Goal: Task Accomplishment & Management: Manage account settings

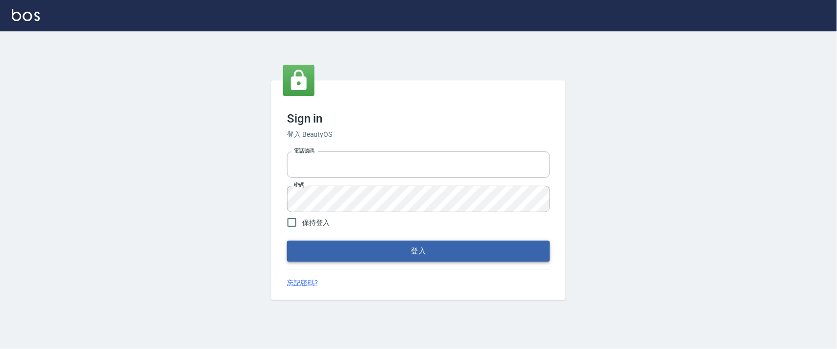
type input "0927987640"
click at [449, 262] on div "Sign in 登入 BeautyOS 電話號碼 0927987640 電話號碼 密碼 密碼 保持登入 登入 忘記密碼?" at bounding box center [418, 190] width 295 height 219
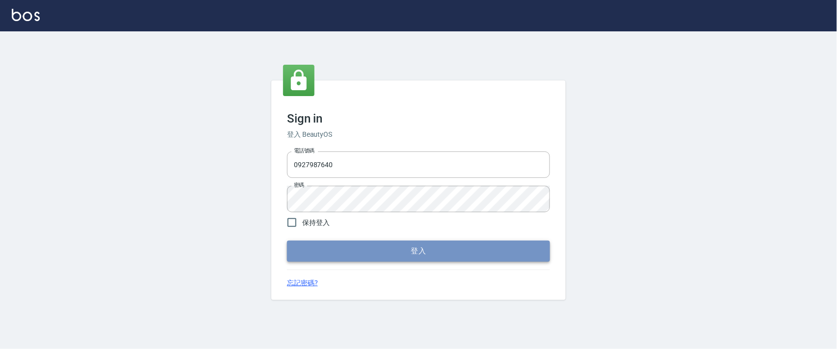
click at [449, 256] on button "登入" at bounding box center [418, 251] width 263 height 21
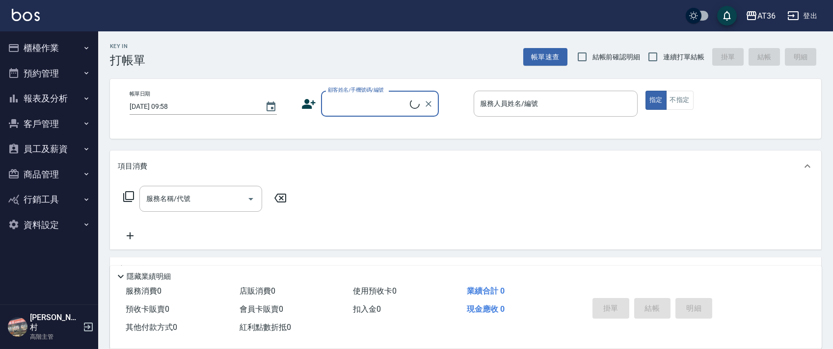
click at [38, 48] on button "櫃檯作業" at bounding box center [49, 48] width 90 height 26
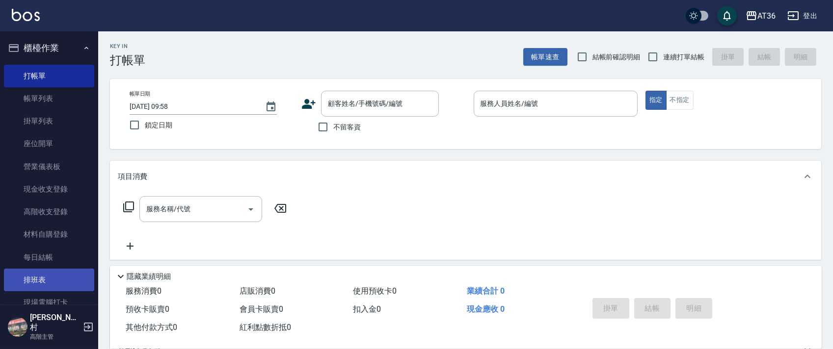
click at [65, 287] on link "排班表" at bounding box center [49, 280] width 90 height 23
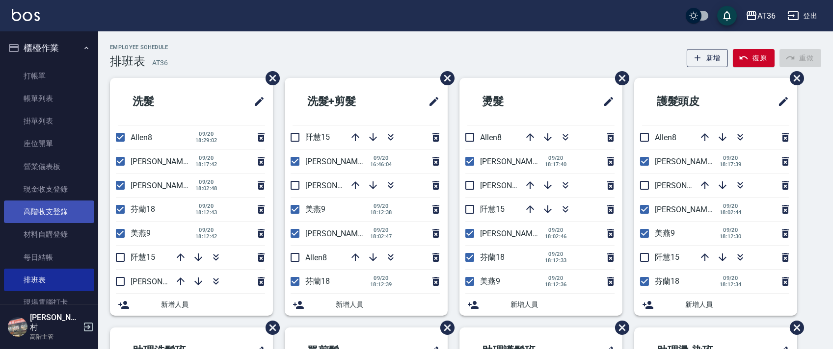
drag, startPoint x: 120, startPoint y: 160, endPoint x: 88, endPoint y: 209, distance: 57.9
click at [120, 161] on input "checkbox" at bounding box center [120, 161] width 21 height 21
checkbox input "false"
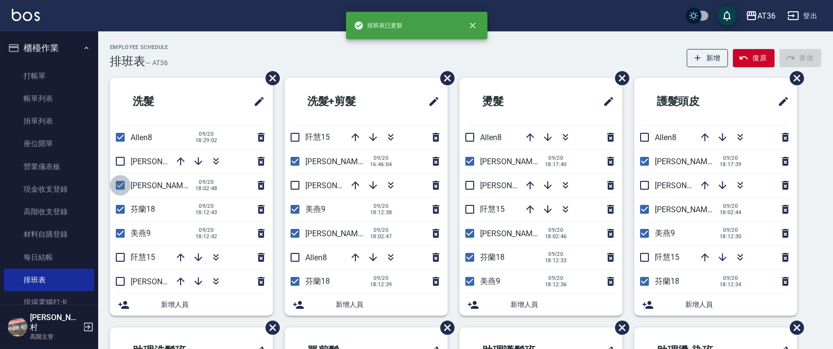
click at [117, 184] on input "checkbox" at bounding box center [120, 185] width 21 height 21
checkbox input "false"
click at [122, 208] on input "checkbox" at bounding box center [120, 209] width 21 height 21
checkbox input "false"
click at [122, 233] on input "checkbox" at bounding box center [120, 233] width 21 height 21
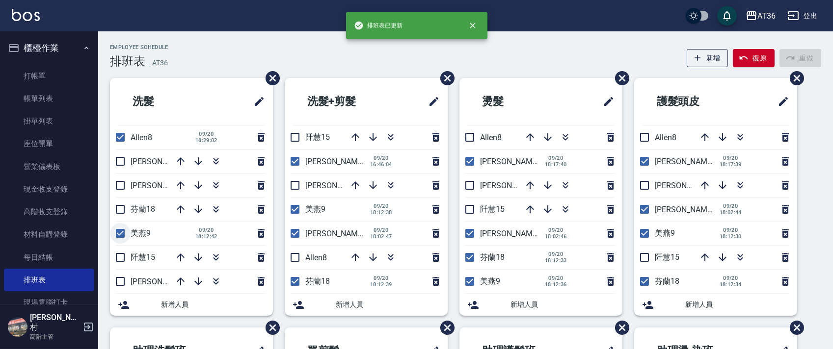
checkbox input "false"
click at [117, 284] on input "checkbox" at bounding box center [120, 281] width 21 height 21
checkbox input "true"
click at [295, 259] on input "checkbox" at bounding box center [295, 257] width 21 height 21
checkbox input "true"
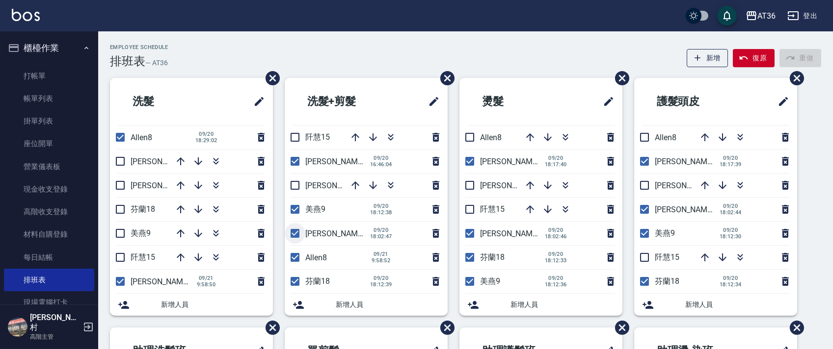
click at [291, 235] on input "checkbox" at bounding box center [295, 233] width 21 height 21
checkbox input "false"
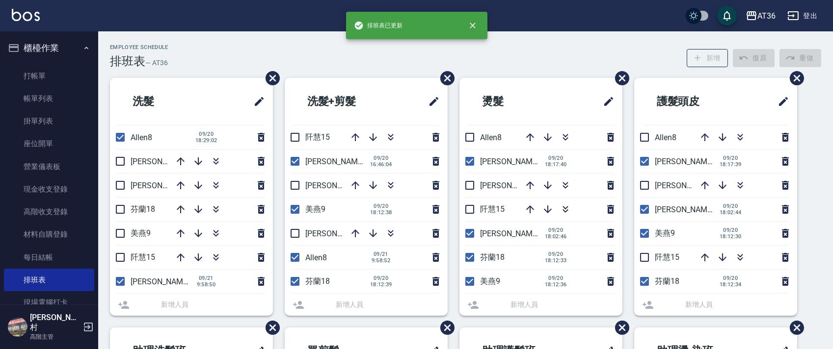
click at [291, 210] on input "checkbox" at bounding box center [295, 209] width 21 height 21
checkbox input "false"
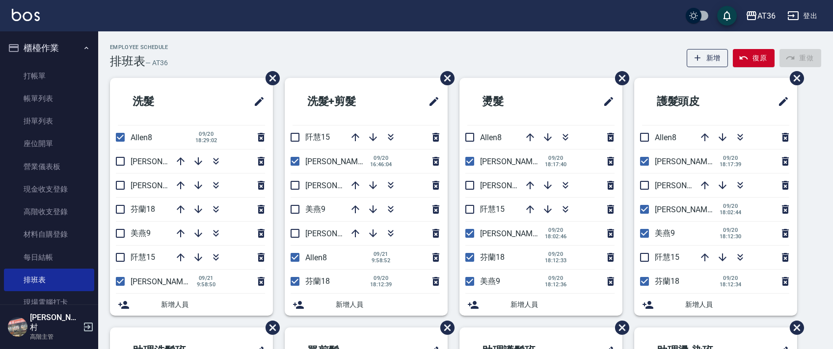
click at [296, 188] on input "checkbox" at bounding box center [295, 185] width 21 height 21
checkbox input "true"
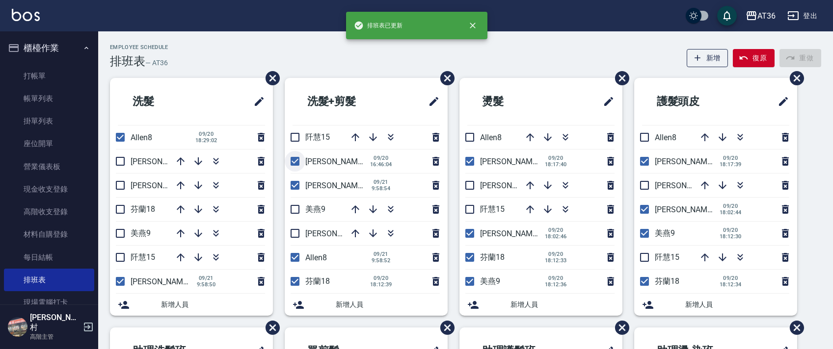
click at [296, 161] on input "checkbox" at bounding box center [295, 161] width 21 height 21
checkbox input "false"
click at [296, 283] on input "checkbox" at bounding box center [295, 281] width 21 height 21
checkbox input "false"
click at [471, 282] on input "checkbox" at bounding box center [469, 281] width 21 height 21
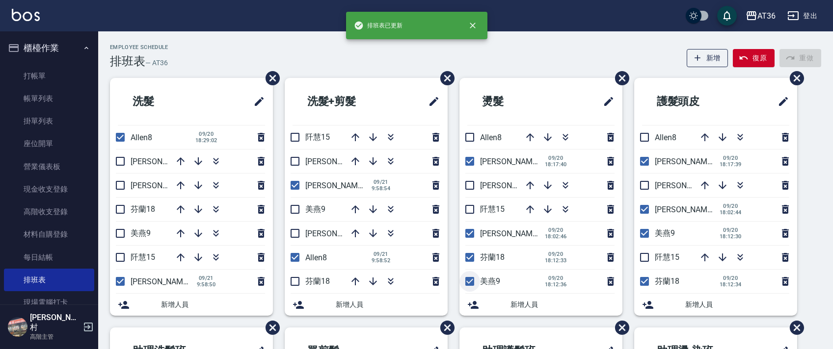
checkbox input "false"
click at [470, 259] on input "checkbox" at bounding box center [469, 257] width 21 height 21
checkbox input "false"
click at [468, 237] on input "checkbox" at bounding box center [469, 233] width 21 height 21
checkbox input "false"
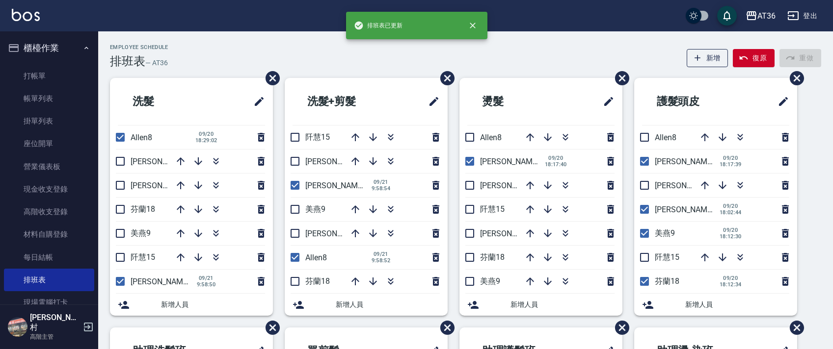
drag, startPoint x: 470, startPoint y: 161, endPoint x: 475, endPoint y: 172, distance: 12.6
click at [471, 161] on input "checkbox" at bounding box center [469, 161] width 21 height 21
checkbox input "false"
click at [471, 186] on input "checkbox" at bounding box center [469, 185] width 21 height 21
checkbox input "true"
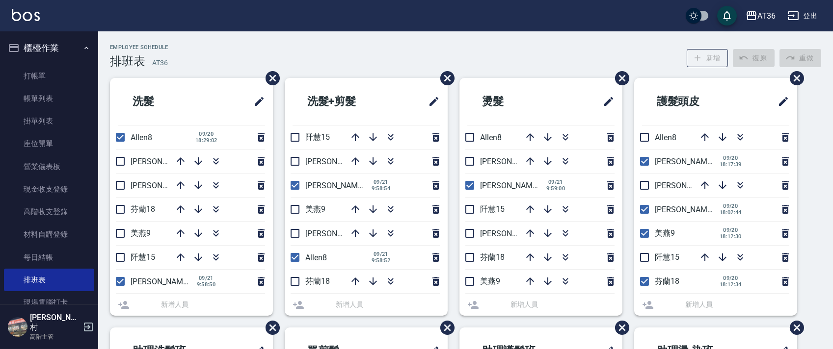
click at [471, 137] on li "Allen8" at bounding box center [540, 138] width 163 height 24
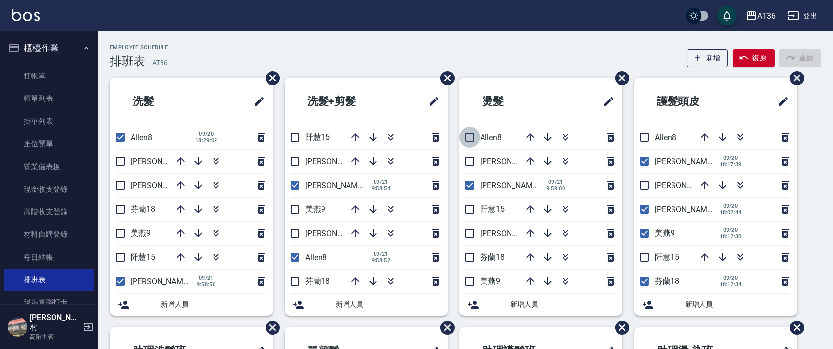
click at [472, 136] on input "checkbox" at bounding box center [469, 137] width 21 height 21
checkbox input "true"
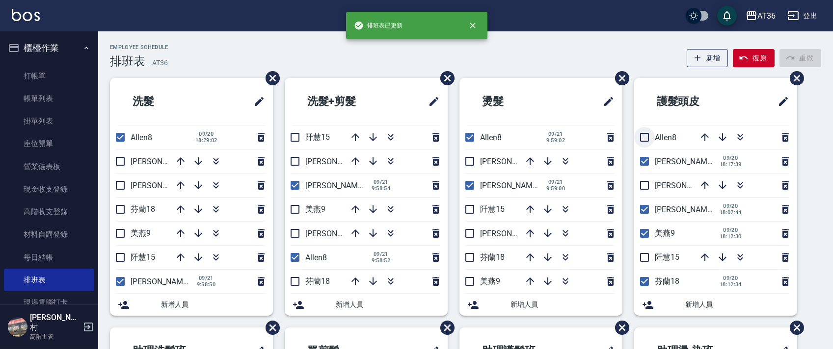
click at [646, 136] on input "checkbox" at bounding box center [644, 137] width 21 height 21
checkbox input "true"
click at [646, 163] on input "checkbox" at bounding box center [644, 161] width 21 height 21
checkbox input "false"
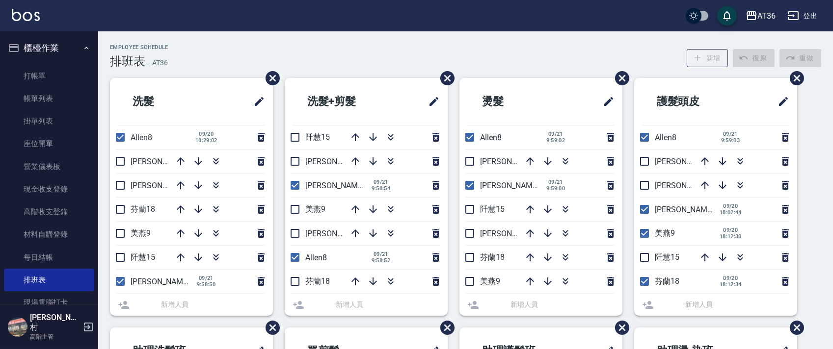
click at [643, 184] on input "checkbox" at bounding box center [644, 185] width 21 height 21
checkbox input "true"
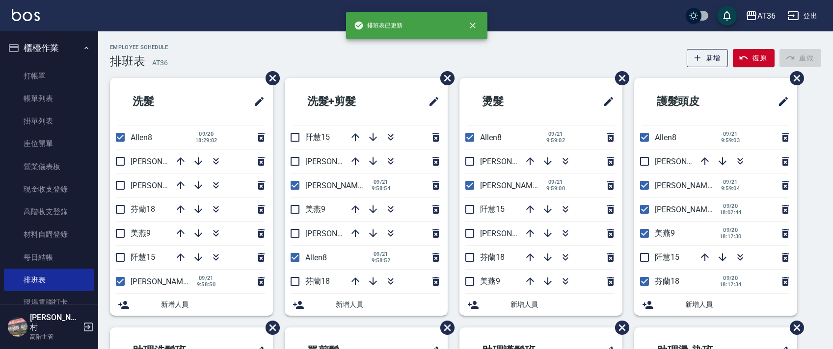
drag, startPoint x: 642, startPoint y: 211, endPoint x: 647, endPoint y: 234, distance: 23.1
click at [642, 212] on input "checkbox" at bounding box center [644, 209] width 21 height 21
checkbox input "false"
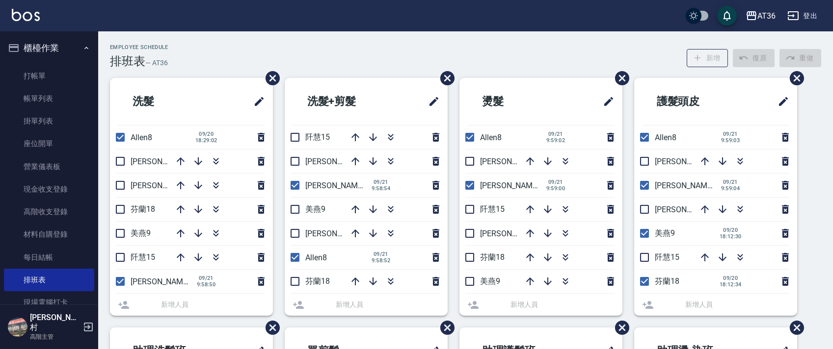
click at [647, 234] on input "checkbox" at bounding box center [644, 233] width 21 height 21
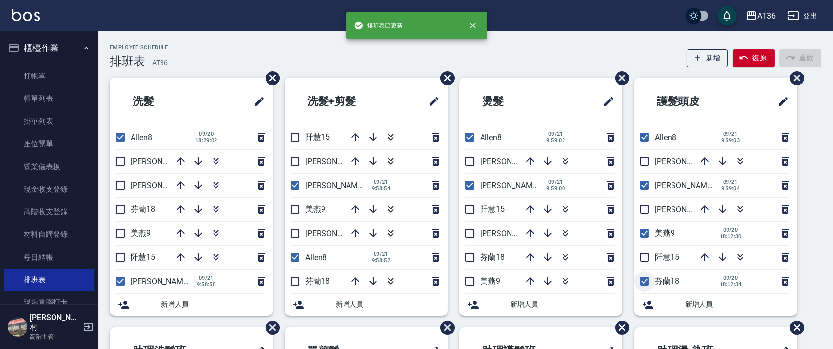
checkbox input "true"
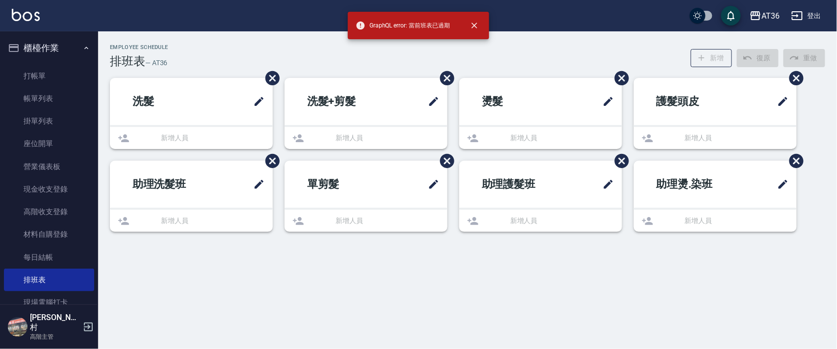
click at [641, 283] on div "Employee Schedule 排班表 — AT36 新增 復原 重做 洗髮 新增人員 洗髮+剪髮 新增人員 燙髮 新增人員 護髮頭皮 新增人員 助理洗髮…" at bounding box center [418, 174] width 837 height 349
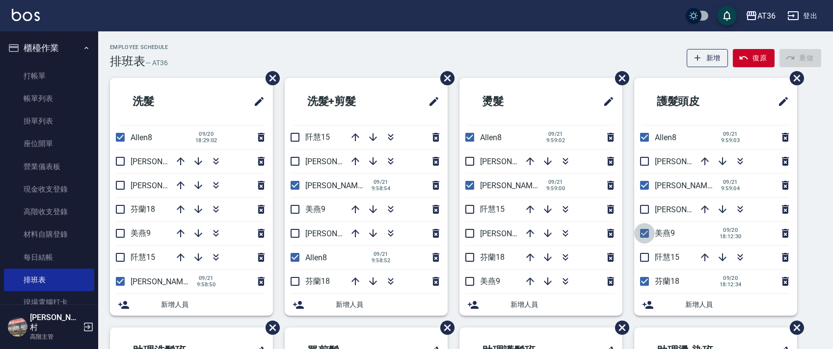
drag, startPoint x: 641, startPoint y: 230, endPoint x: 664, endPoint y: 253, distance: 33.0
click at [640, 230] on input "checkbox" at bounding box center [644, 233] width 21 height 21
checkbox input "false"
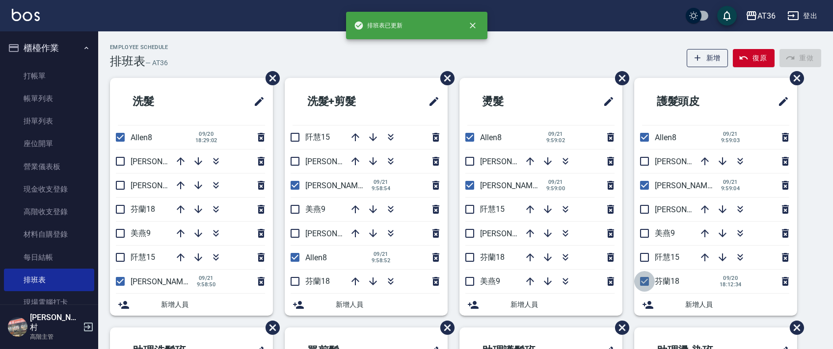
click at [643, 279] on input "checkbox" at bounding box center [644, 281] width 21 height 21
checkbox input "false"
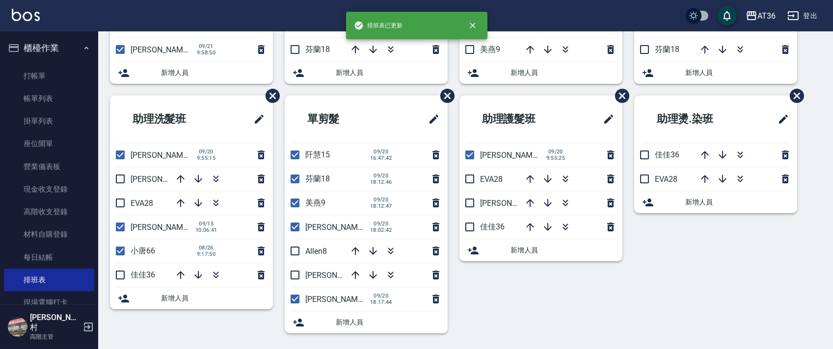
drag, startPoint x: 291, startPoint y: 159, endPoint x: 302, endPoint y: 187, distance: 30.4
click at [294, 162] on input "checkbox" at bounding box center [295, 155] width 21 height 21
checkbox input "false"
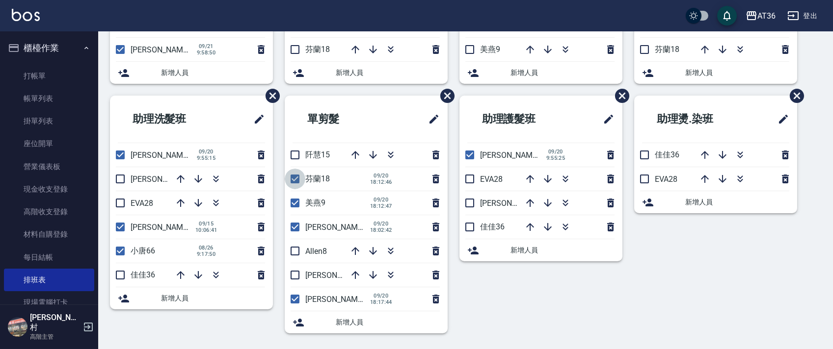
drag, startPoint x: 299, startPoint y: 180, endPoint x: 294, endPoint y: 211, distance: 30.8
click at [297, 180] on input "checkbox" at bounding box center [295, 179] width 21 height 21
checkbox input "false"
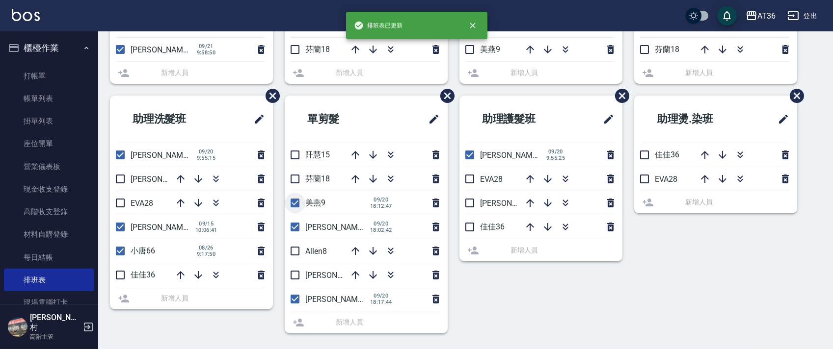
click at [294, 201] on input "checkbox" at bounding box center [295, 203] width 21 height 21
checkbox input "false"
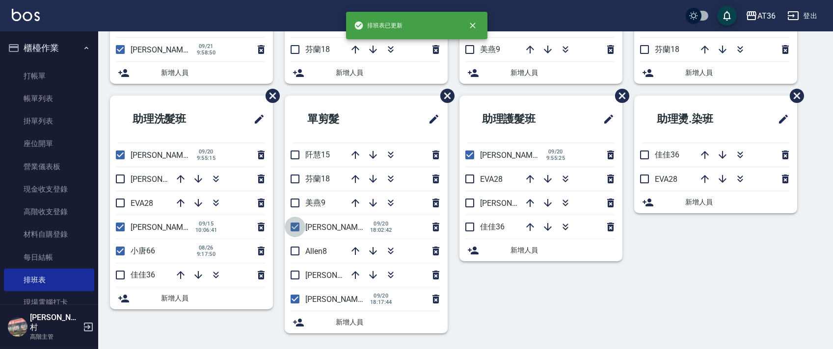
drag, startPoint x: 299, startPoint y: 226, endPoint x: 334, endPoint y: 239, distance: 36.9
click at [297, 226] on input "checkbox" at bounding box center [295, 227] width 21 height 21
checkbox input "false"
drag, startPoint x: 295, startPoint y: 249, endPoint x: 296, endPoint y: 273, distance: 23.6
click at [295, 249] on input "checkbox" at bounding box center [295, 251] width 21 height 21
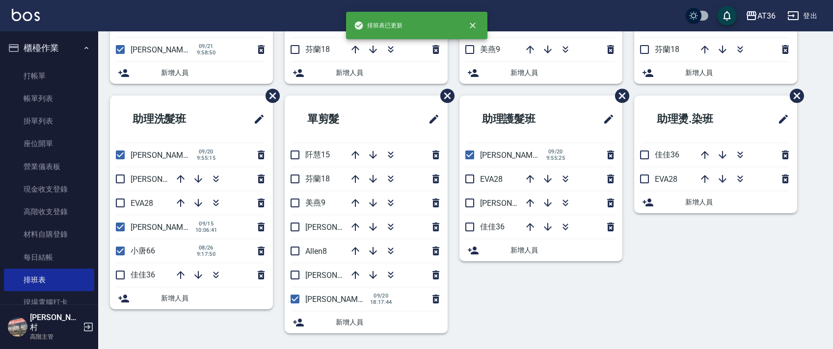
checkbox input "true"
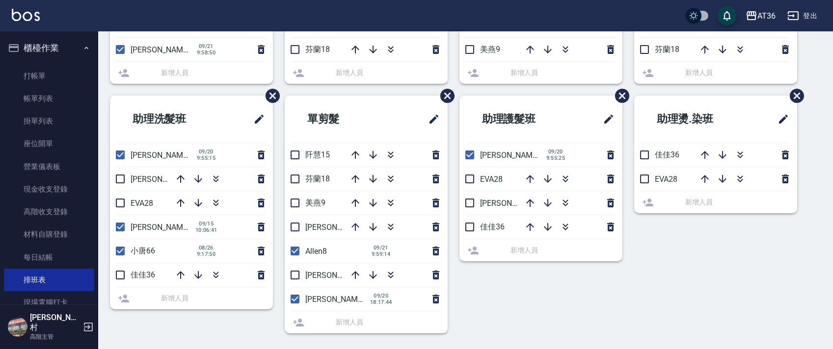
drag, startPoint x: 295, startPoint y: 274, endPoint x: 277, endPoint y: 303, distance: 33.9
click at [294, 274] on input "checkbox" at bounding box center [295, 275] width 21 height 21
checkbox input "true"
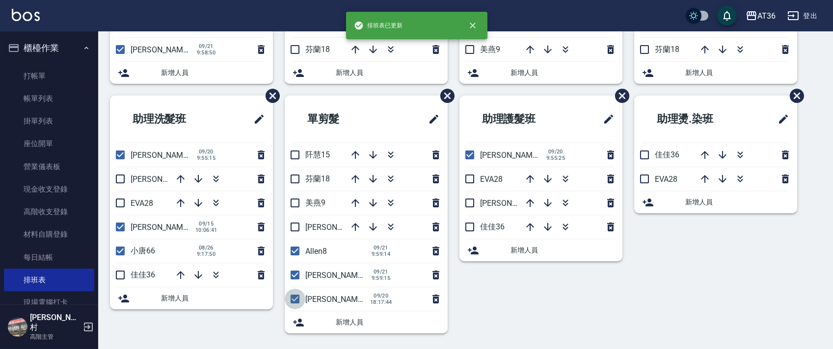
drag, startPoint x: 295, startPoint y: 304, endPoint x: 304, endPoint y: 246, distance: 59.2
click at [295, 305] on input "checkbox" at bounding box center [295, 299] width 21 height 21
checkbox input "false"
click at [121, 157] on input "checkbox" at bounding box center [120, 155] width 21 height 21
checkbox input "false"
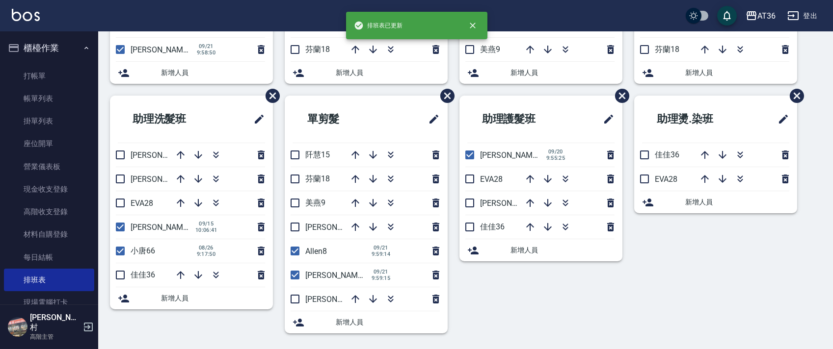
click at [122, 179] on input "checkbox" at bounding box center [120, 179] width 21 height 21
checkbox input "true"
click at [121, 225] on input "checkbox" at bounding box center [120, 227] width 21 height 21
checkbox input "false"
click at [121, 274] on input "checkbox" at bounding box center [120, 275] width 21 height 21
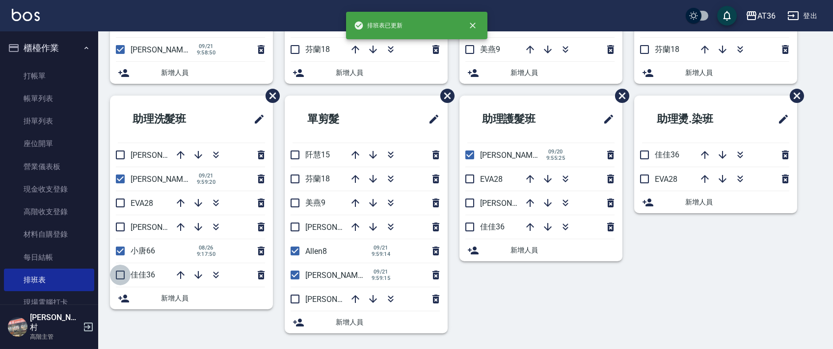
checkbox input "true"
click at [465, 155] on input "checkbox" at bounding box center [469, 155] width 21 height 21
checkbox input "false"
click at [467, 204] on input "checkbox" at bounding box center [469, 203] width 21 height 21
checkbox input "true"
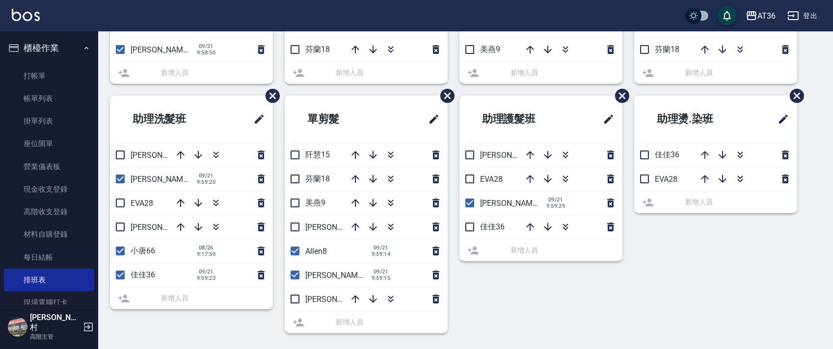
click at [468, 230] on input "checkbox" at bounding box center [469, 227] width 21 height 21
checkbox input "true"
click at [643, 153] on input "checkbox" at bounding box center [644, 155] width 21 height 21
checkbox input "true"
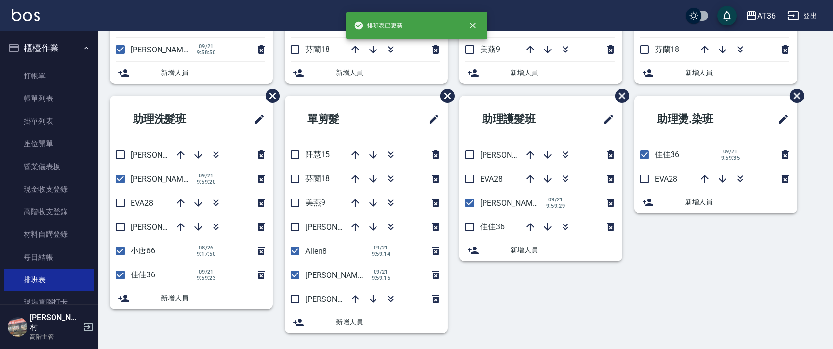
scroll to position [0, 0]
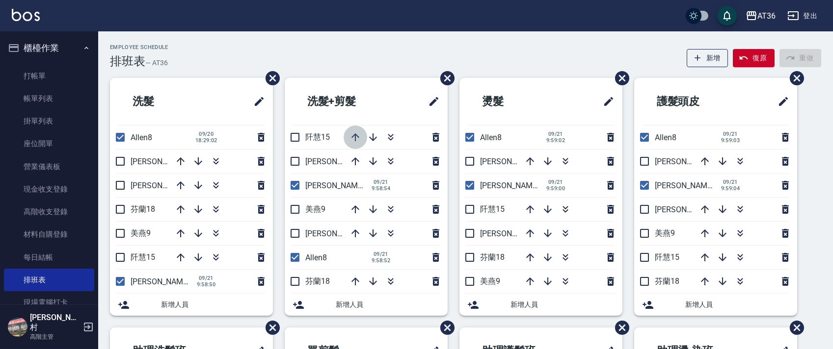
click at [353, 135] on icon "button" at bounding box center [355, 138] width 8 height 8
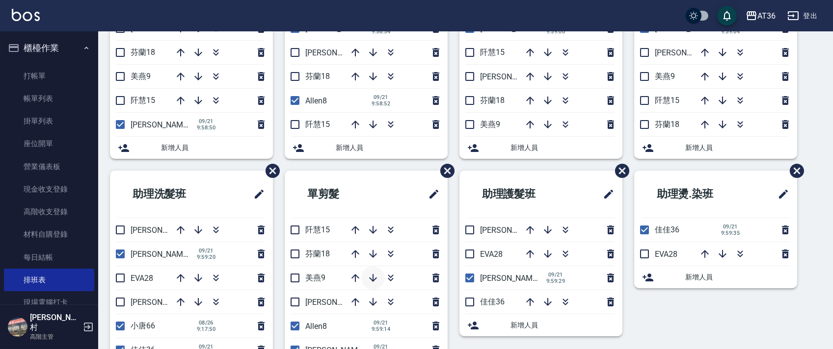
scroll to position [232, 0]
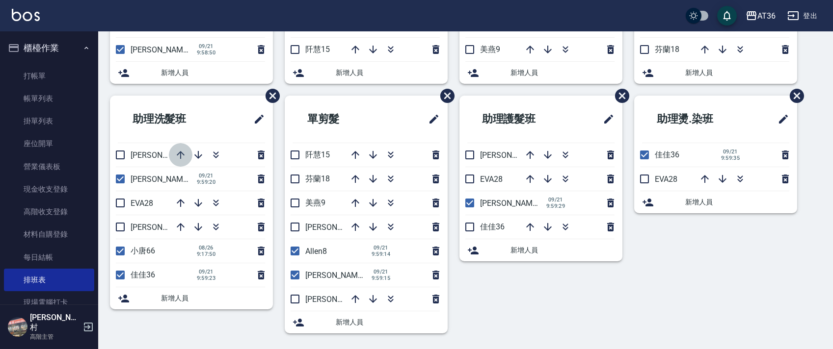
click at [182, 154] on icon "button" at bounding box center [181, 155] width 12 height 12
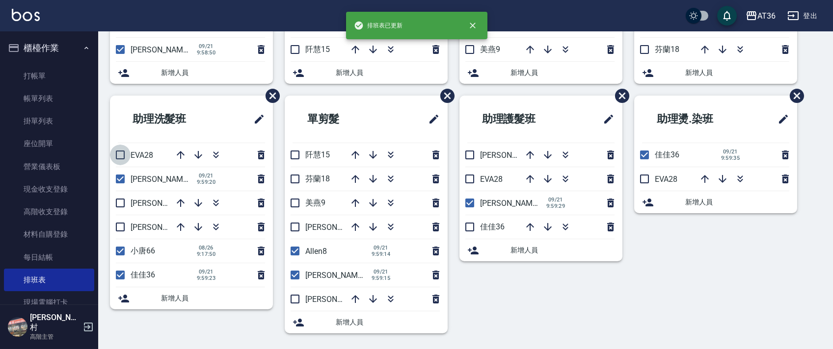
drag, startPoint x: 121, startPoint y: 154, endPoint x: 190, endPoint y: 182, distance: 75.1
click at [120, 155] on input "checkbox" at bounding box center [120, 155] width 21 height 21
click at [182, 203] on icon "button" at bounding box center [181, 203] width 12 height 12
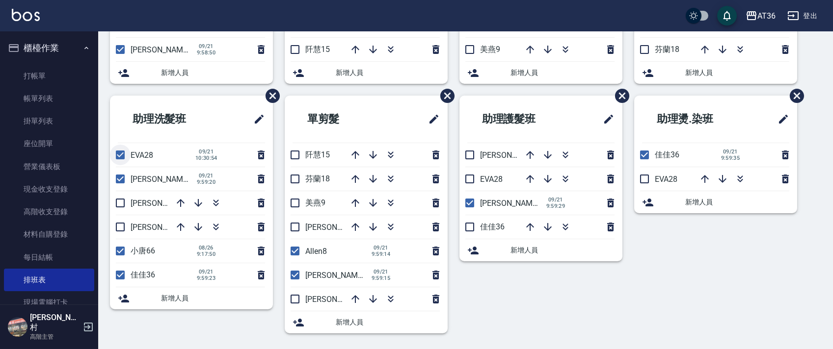
click at [118, 156] on input "checkbox" at bounding box center [120, 155] width 21 height 21
checkbox input "false"
click at [293, 156] on input "checkbox" at bounding box center [295, 155] width 21 height 21
checkbox input "true"
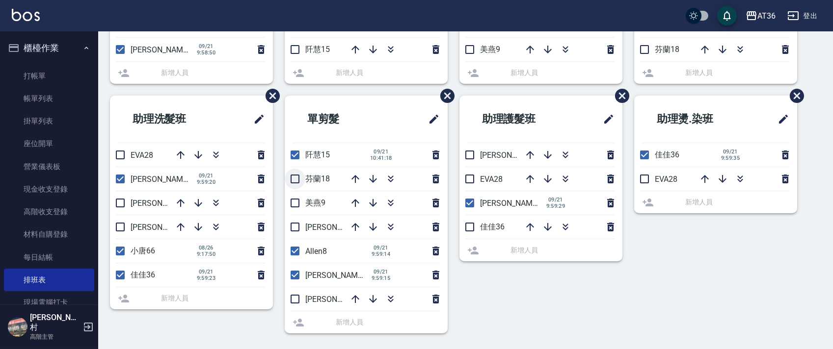
click at [297, 180] on input "checkbox" at bounding box center [295, 179] width 21 height 21
checkbox input "true"
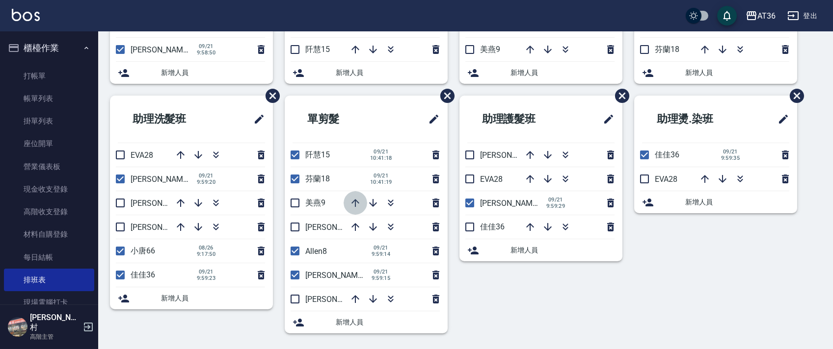
click at [352, 203] on icon "button" at bounding box center [355, 203] width 8 height 8
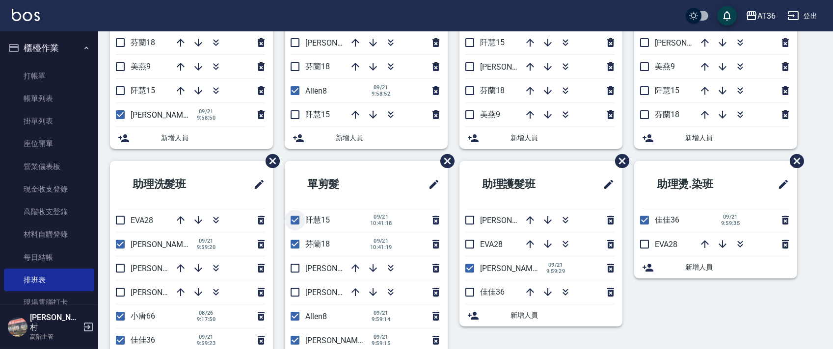
click at [291, 219] on input "checkbox" at bounding box center [295, 220] width 21 height 21
checkbox input "false"
click at [294, 242] on input "checkbox" at bounding box center [295, 244] width 21 height 21
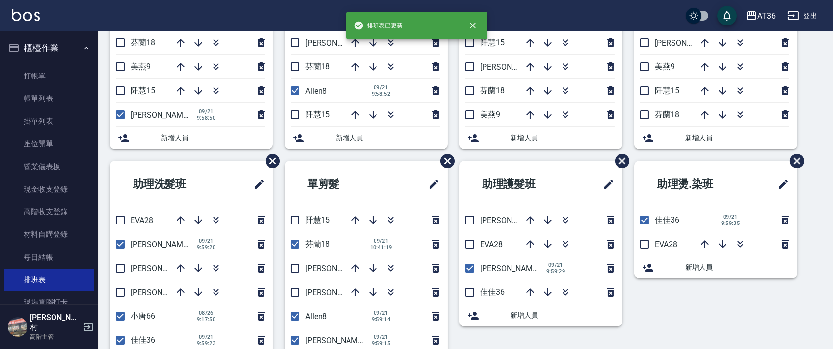
checkbox input "true"
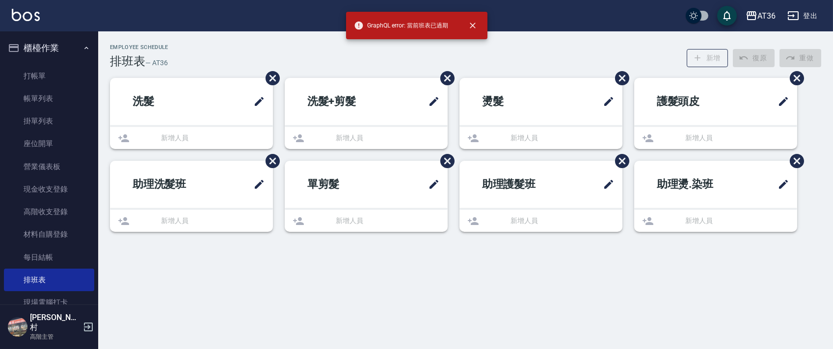
scroll to position [0, 0]
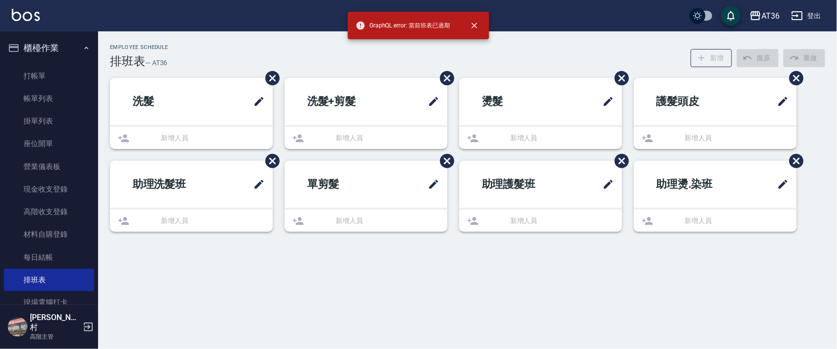
click at [219, 148] on ul "洗髮 新增人員" at bounding box center [191, 113] width 163 height 71
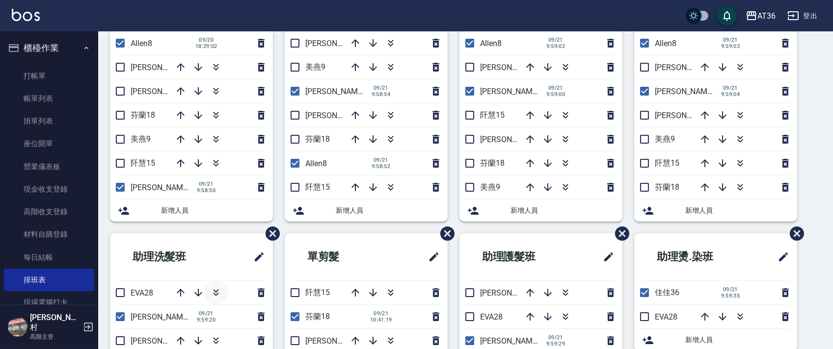
scroll to position [232, 0]
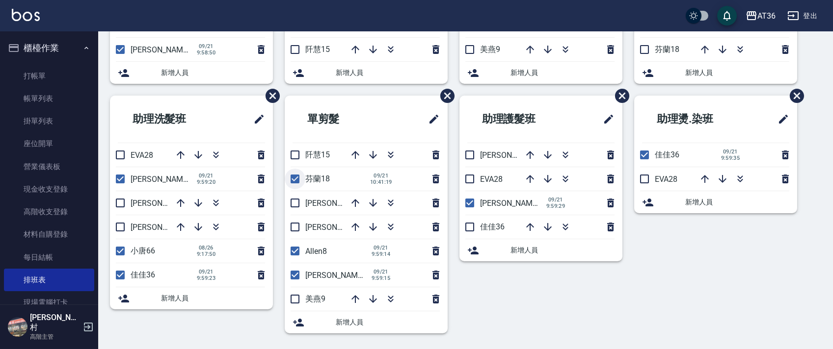
click at [294, 176] on input "checkbox" at bounding box center [295, 179] width 21 height 21
checkbox input "false"
click at [296, 151] on input "checkbox" at bounding box center [295, 155] width 21 height 21
checkbox input "true"
click at [296, 178] on input "checkbox" at bounding box center [295, 179] width 21 height 21
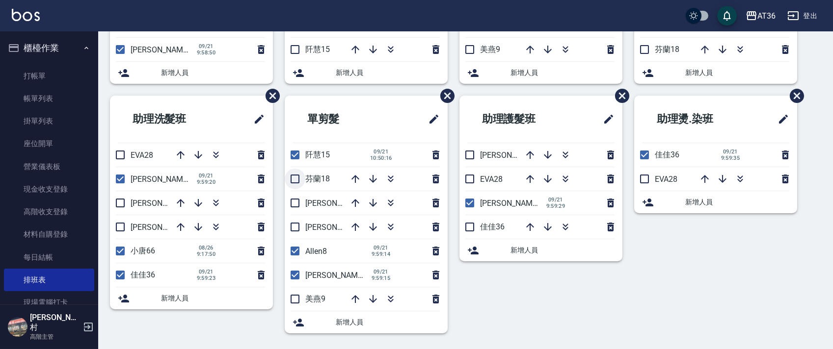
checkbox input "true"
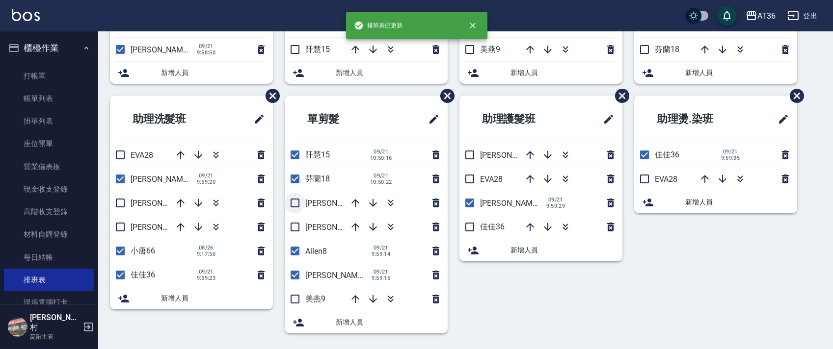
click at [296, 201] on input "checkbox" at bounding box center [295, 203] width 21 height 21
checkbox input "true"
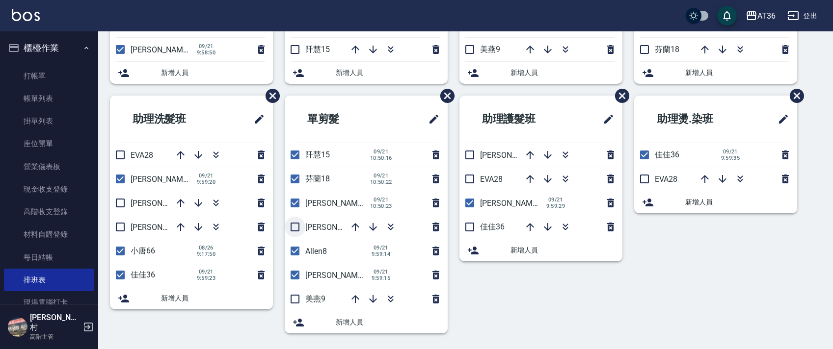
click at [295, 224] on input "checkbox" at bounding box center [295, 227] width 21 height 21
click at [295, 228] on input "checkbox" at bounding box center [295, 227] width 21 height 21
checkbox input "false"
click at [294, 207] on input "checkbox" at bounding box center [295, 203] width 21 height 21
checkbox input "false"
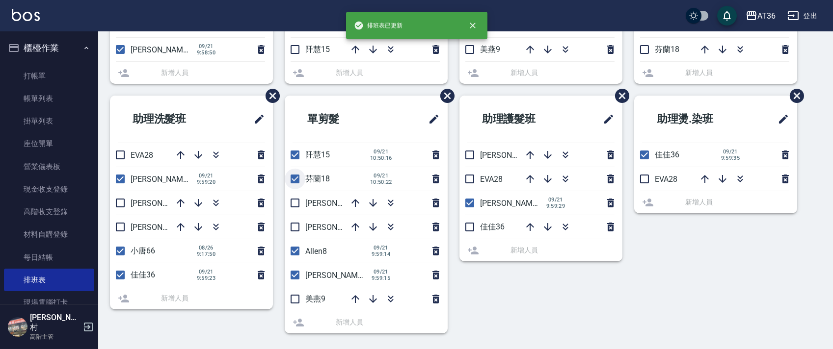
click at [294, 177] on input "checkbox" at bounding box center [295, 179] width 21 height 21
checkbox input "true"
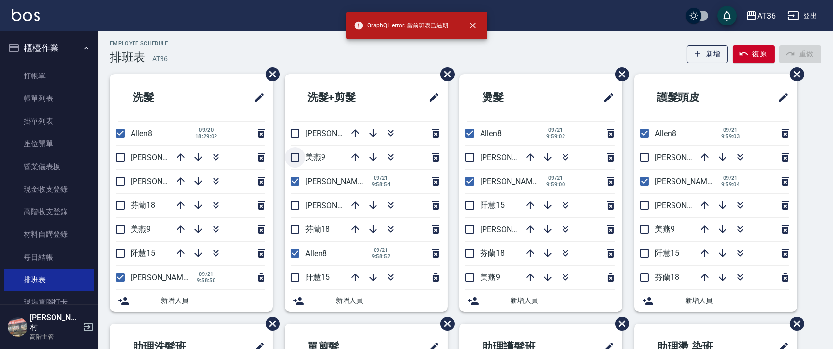
scroll to position [196, 0]
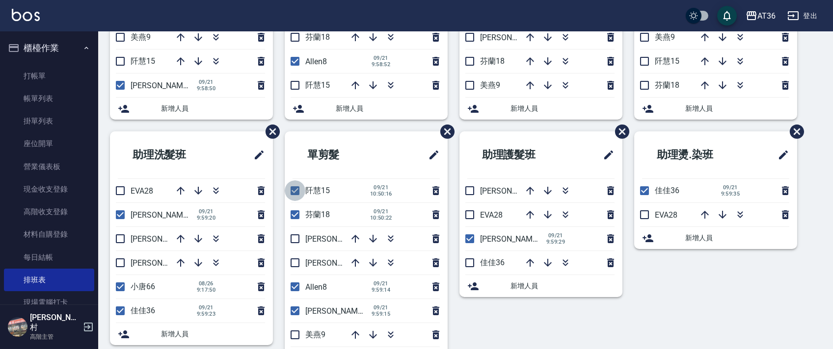
click at [297, 190] on input "checkbox" at bounding box center [295, 191] width 21 height 21
checkbox input "false"
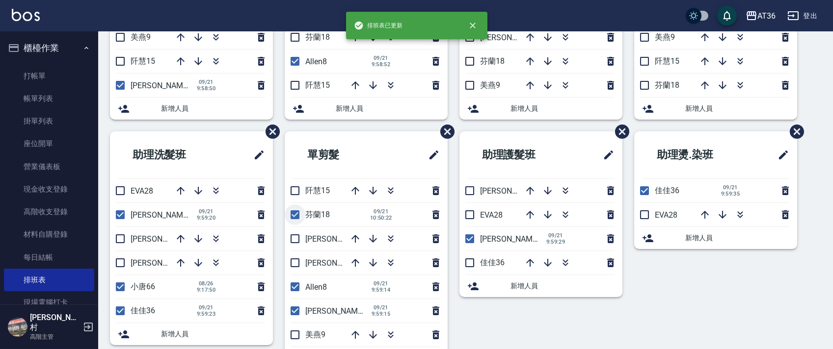
click at [296, 215] on input "checkbox" at bounding box center [295, 215] width 21 height 21
checkbox input "false"
click at [294, 188] on input "checkbox" at bounding box center [295, 191] width 21 height 21
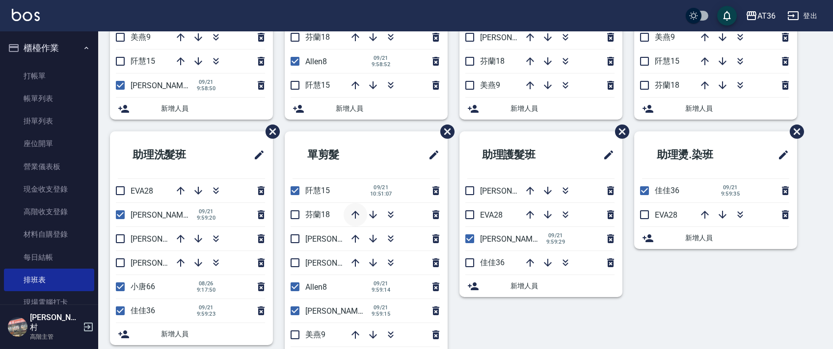
scroll to position [232, 0]
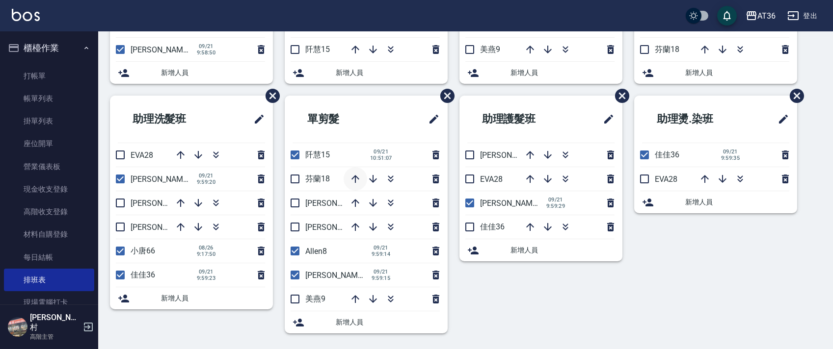
click at [352, 179] on icon "button" at bounding box center [355, 179] width 8 height 8
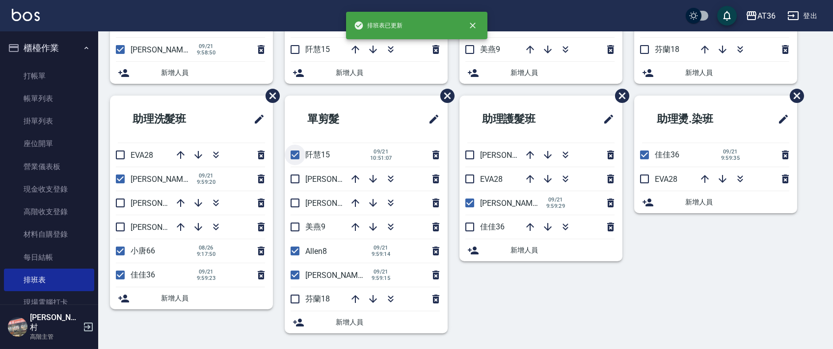
click at [296, 157] on input "checkbox" at bounding box center [295, 155] width 21 height 21
checkbox input "false"
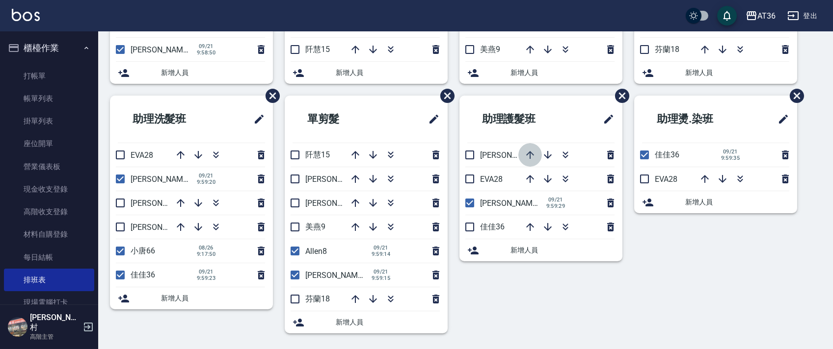
click at [529, 155] on icon "button" at bounding box center [530, 155] width 12 height 12
click at [545, 229] on icon "button" at bounding box center [548, 227] width 12 height 12
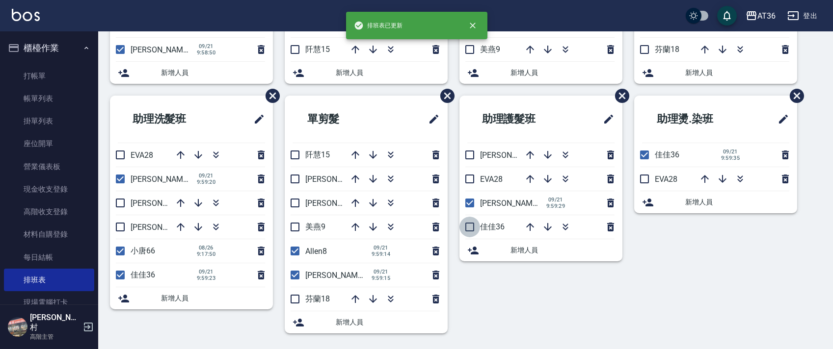
click at [468, 228] on input "checkbox" at bounding box center [469, 227] width 21 height 21
checkbox input "true"
click at [529, 156] on icon "button" at bounding box center [530, 155] width 12 height 12
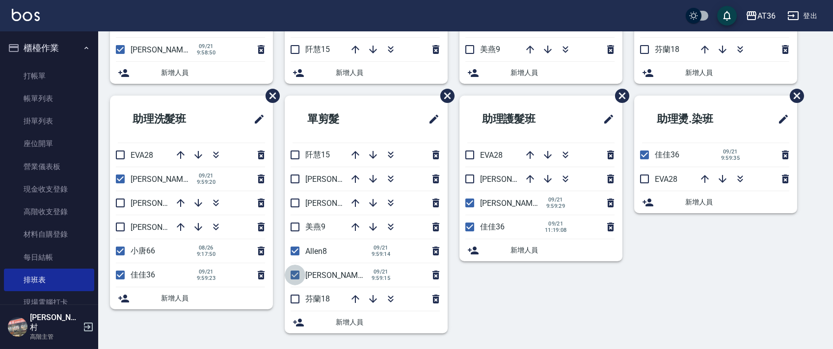
drag, startPoint x: 297, startPoint y: 273, endPoint x: 239, endPoint y: 251, distance: 62.5
click at [297, 273] on input "checkbox" at bounding box center [295, 275] width 21 height 21
checkbox input "false"
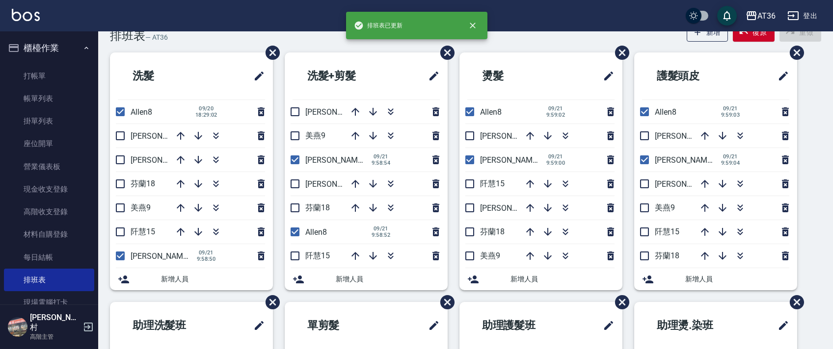
scroll to position [0, 0]
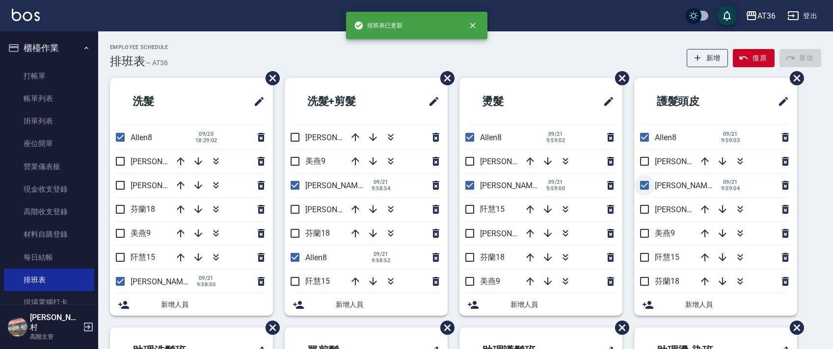
click at [646, 184] on input "checkbox" at bounding box center [644, 185] width 21 height 21
checkbox input "false"
click at [467, 186] on input "checkbox" at bounding box center [469, 185] width 21 height 21
checkbox input "false"
click at [292, 187] on input "checkbox" at bounding box center [295, 185] width 21 height 21
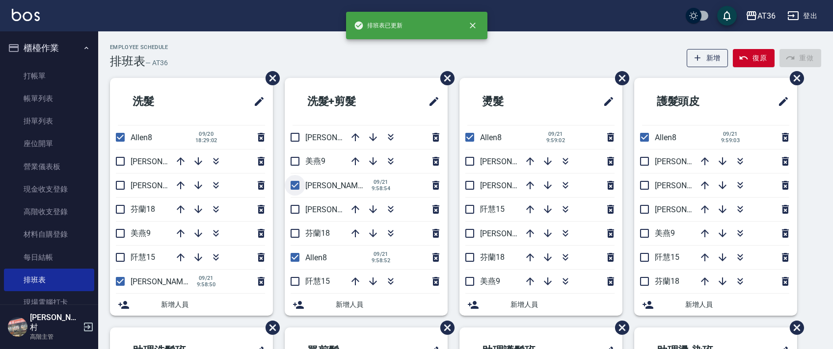
checkbox input "false"
drag, startPoint x: 120, startPoint y: 282, endPoint x: 338, endPoint y: 208, distance: 229.7
click at [122, 277] on input "checkbox" at bounding box center [120, 281] width 21 height 21
checkbox input "false"
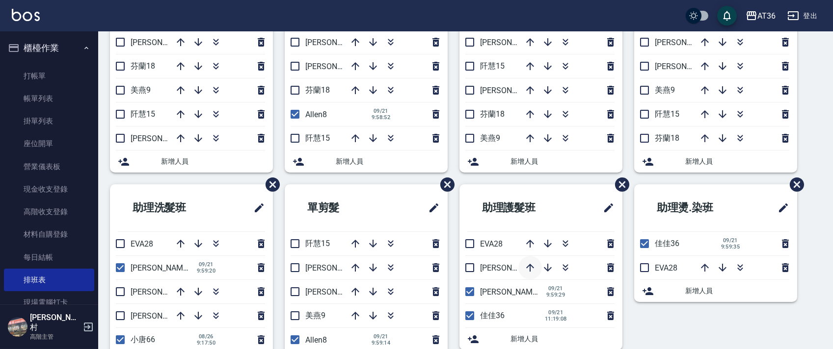
scroll to position [232, 0]
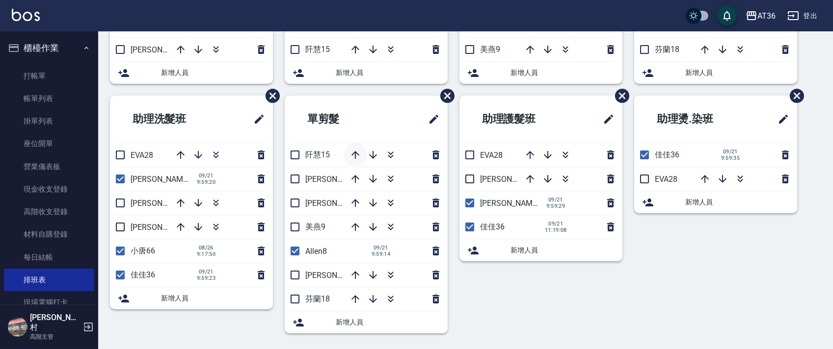
click at [357, 154] on icon "button" at bounding box center [355, 155] width 8 height 8
click at [531, 156] on icon "button" at bounding box center [530, 155] width 12 height 12
